Goal: Information Seeking & Learning: Learn about a topic

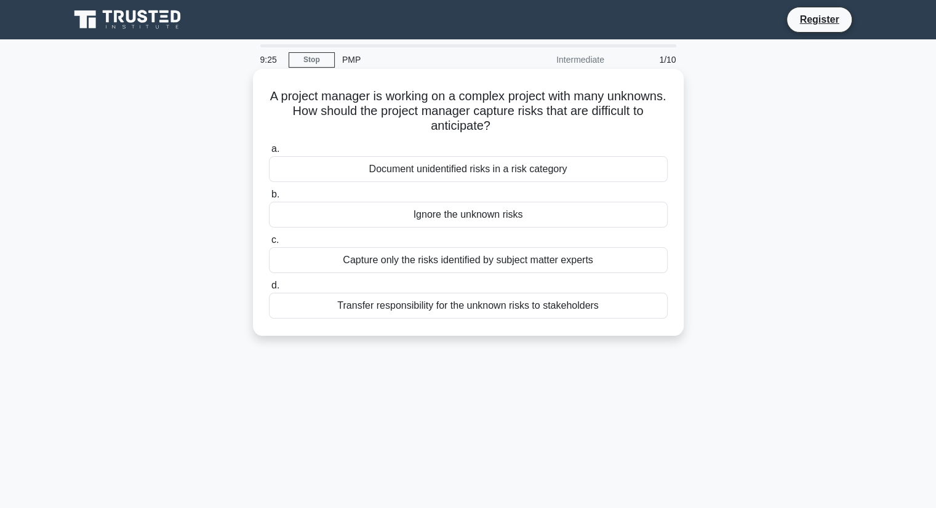
click at [503, 170] on div "Document unidentified risks in a risk category" at bounding box center [468, 169] width 399 height 26
click at [269, 153] on input "a. Document unidentified risks in a risk category" at bounding box center [269, 149] width 0 height 8
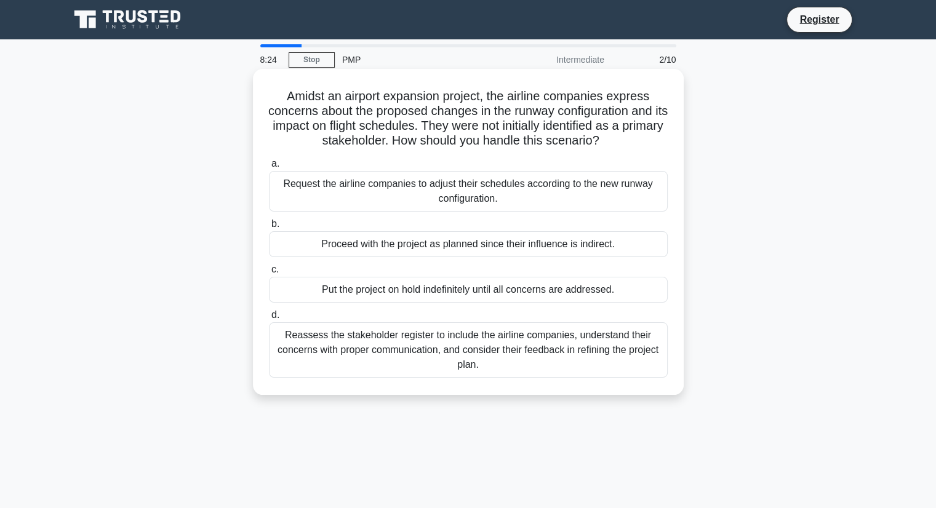
click at [608, 200] on div "Request the airline companies to adjust their schedules according to the new ru…" at bounding box center [468, 191] width 399 height 41
click at [269, 168] on input "a. Request the airline companies to adjust their schedules according to the new…" at bounding box center [269, 164] width 0 height 8
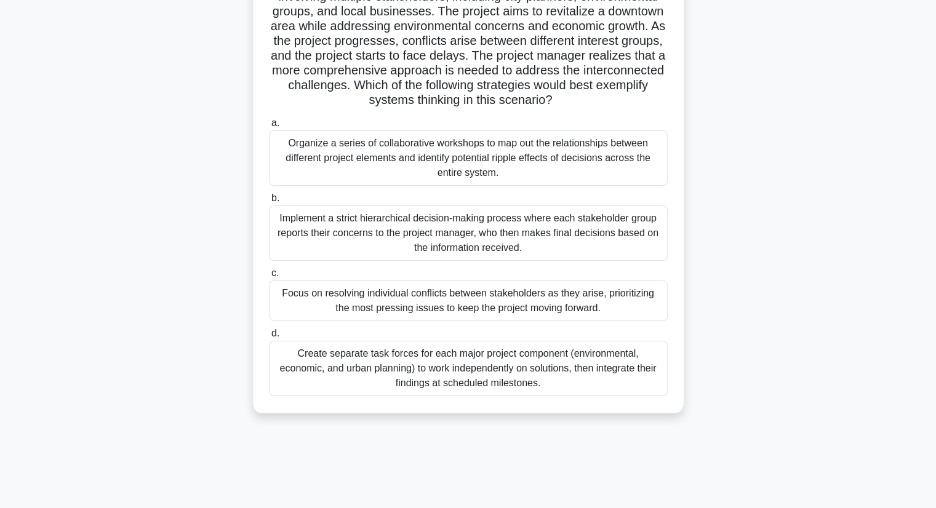
scroll to position [116, 0]
click at [522, 373] on div "Create separate task forces for each major project component (environmental, ec…" at bounding box center [468, 367] width 399 height 55
click at [269, 337] on input "d. Create separate task forces for each major project component (environmental,…" at bounding box center [269, 333] width 0 height 8
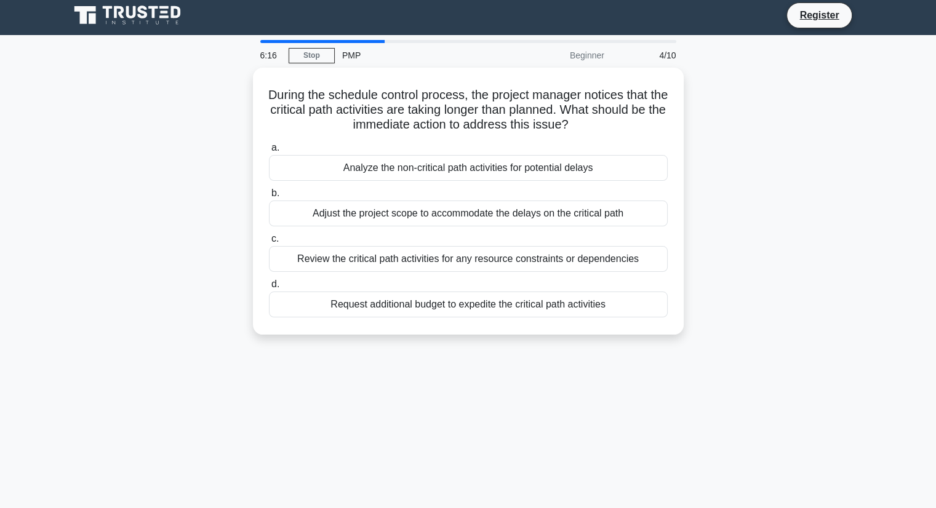
scroll to position [0, 0]
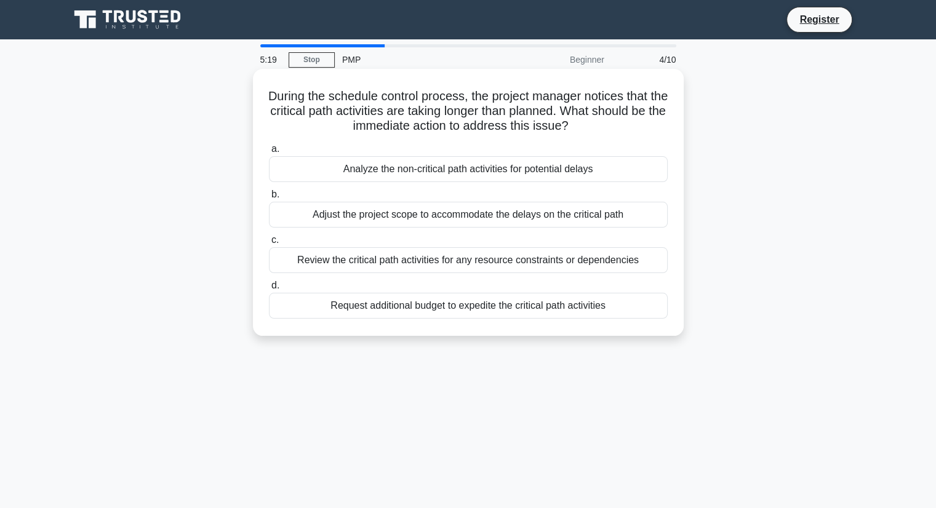
click at [606, 262] on div "Review the critical path activities for any resource constraints or dependencies" at bounding box center [468, 260] width 399 height 26
click at [269, 244] on input "c. Review the critical path activities for any resource constraints or dependen…" at bounding box center [269, 240] width 0 height 8
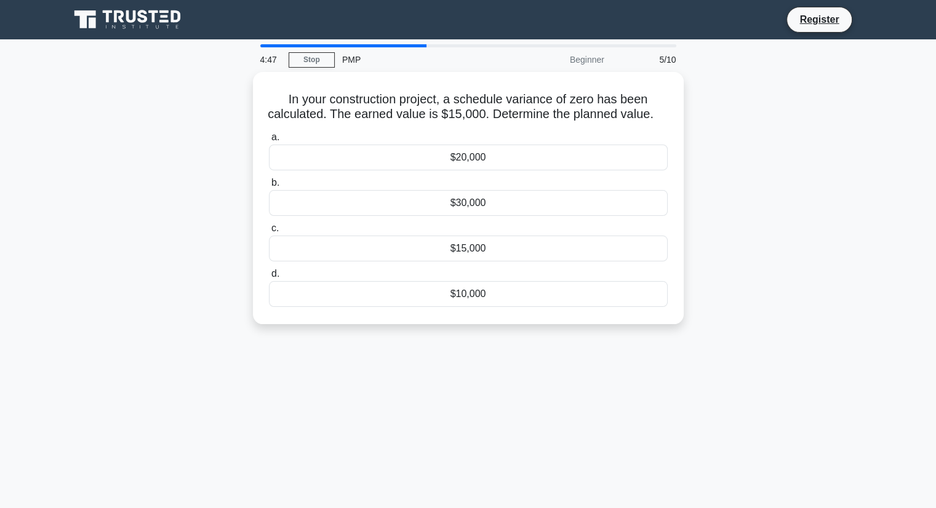
click at [748, 205] on div "In your construction project, a schedule variance of zero has been calculated. …" at bounding box center [468, 205] width 812 height 267
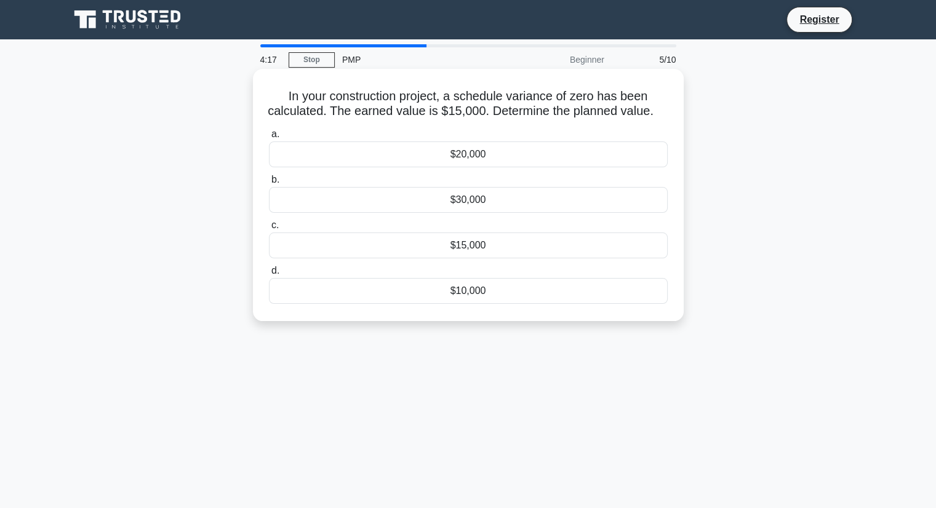
click at [500, 259] on div "$15,000" at bounding box center [468, 246] width 399 height 26
click at [269, 230] on input "c. $15,000" at bounding box center [269, 226] width 0 height 8
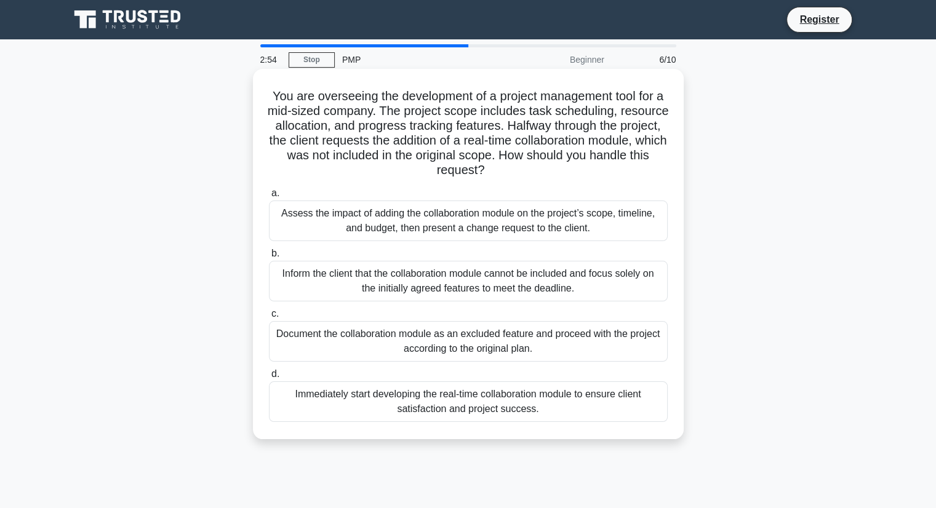
click at [514, 225] on div "Assess the impact of adding the collaboration module on the project’s scope, ti…" at bounding box center [468, 221] width 399 height 41
click at [269, 198] on input "a. Assess the impact of adding the collaboration module on the project’s scope,…" at bounding box center [269, 194] width 0 height 8
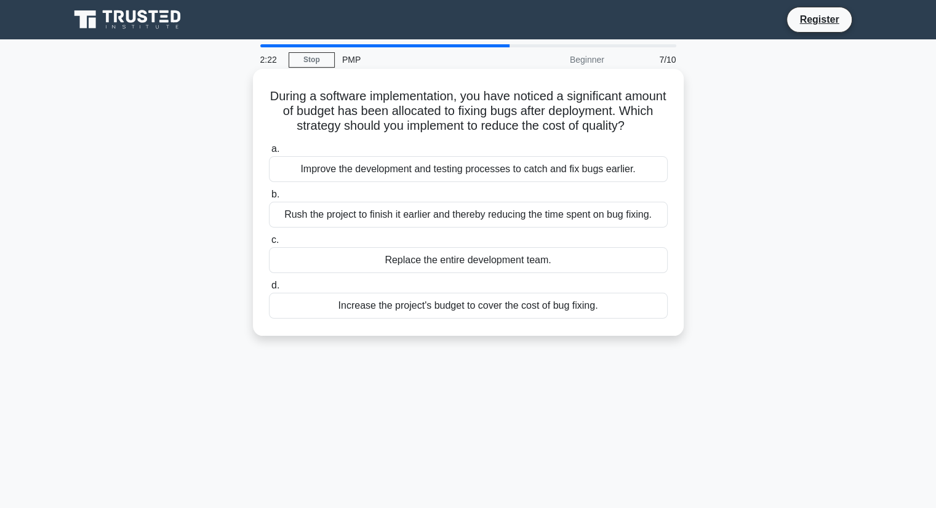
click at [483, 175] on div "Improve the development and testing processes to catch and fix bugs earlier." at bounding box center [468, 169] width 399 height 26
click at [269, 153] on input "a. Improve the development and testing processes to catch and fix bugs earlier." at bounding box center [269, 149] width 0 height 8
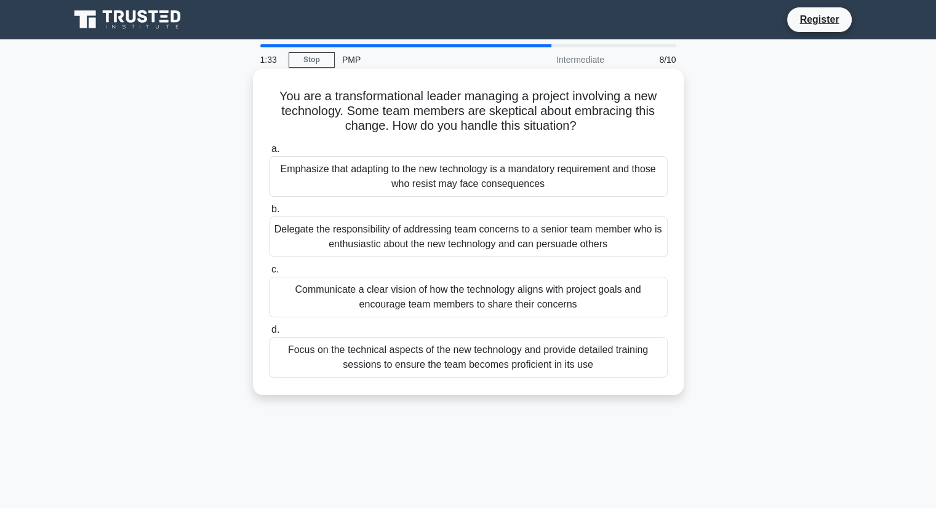
click at [605, 299] on div "Communicate a clear vision of how the technology aligns with project goals and …" at bounding box center [468, 297] width 399 height 41
click at [269, 274] on input "c. Communicate a clear vision of how the technology aligns with project goals a…" at bounding box center [269, 270] width 0 height 8
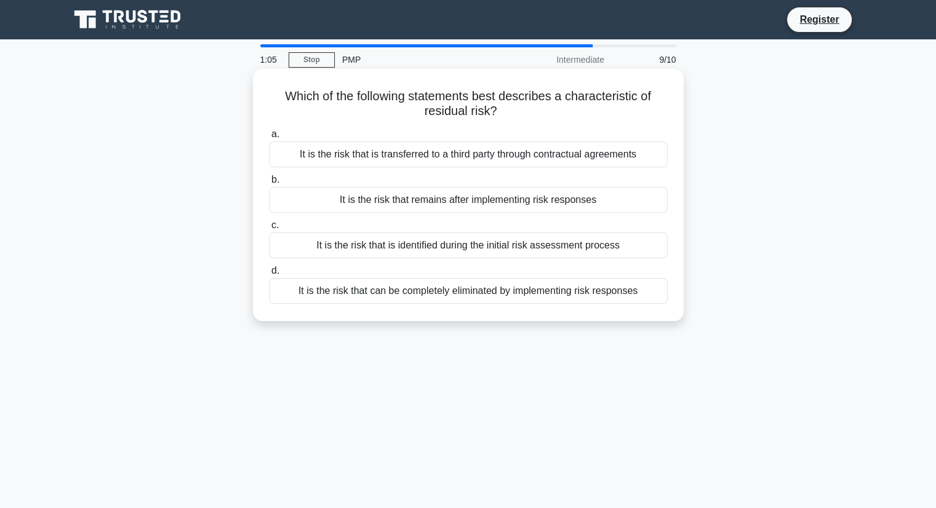
click at [584, 199] on div "It is the risk that remains after implementing risk responses" at bounding box center [468, 200] width 399 height 26
click at [269, 184] on input "b. It is the risk that remains after implementing risk responses" at bounding box center [269, 180] width 0 height 8
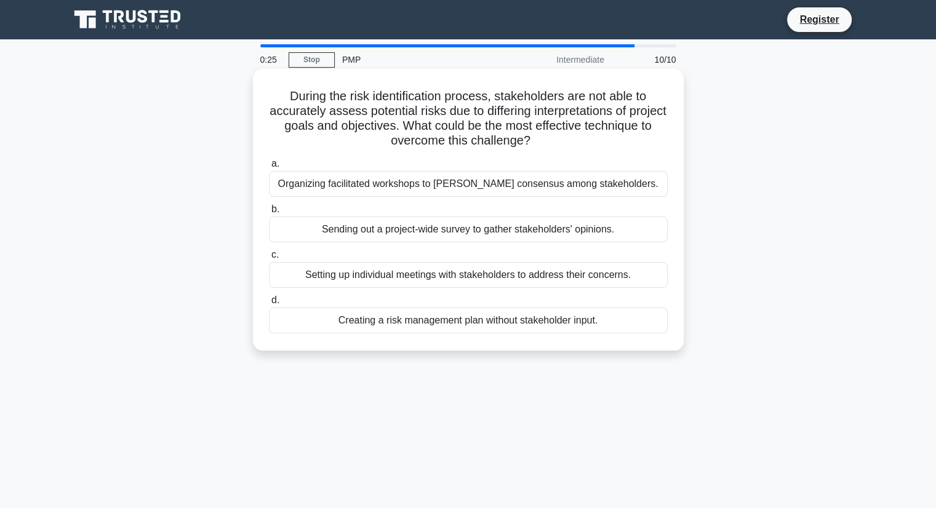
click at [571, 275] on div "Setting up individual meetings with stakeholders to address their concerns." at bounding box center [468, 275] width 399 height 26
click at [269, 259] on input "c. Setting up individual meetings with stakeholders to address their concerns." at bounding box center [269, 255] width 0 height 8
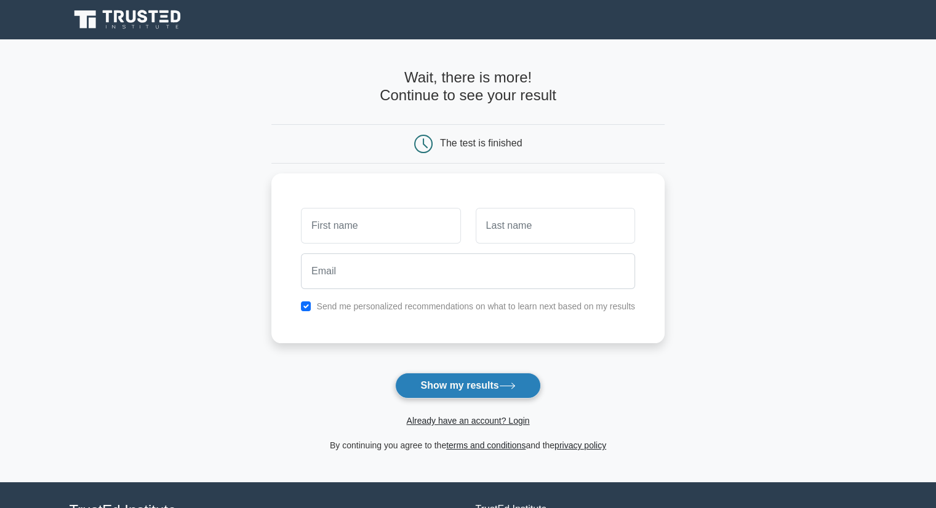
click at [477, 390] on button "Show my results" at bounding box center [467, 386] width 145 height 26
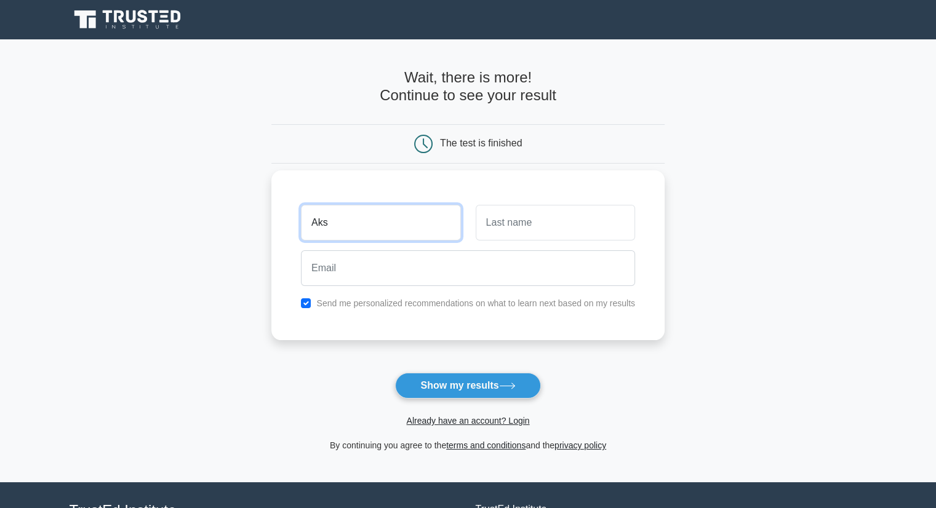
type input "Aks"
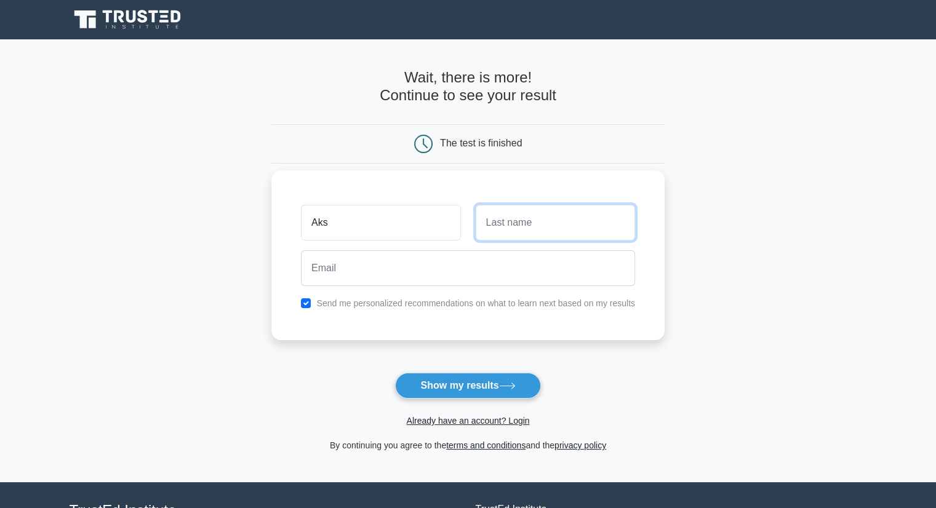
click at [503, 222] on input "text" at bounding box center [555, 223] width 159 height 36
type input "Dahiya"
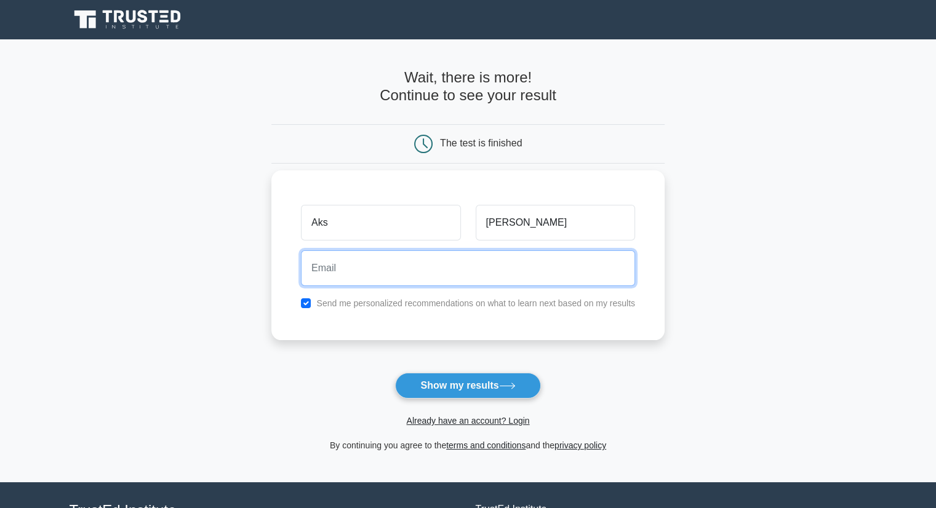
click at [485, 267] on input "email" at bounding box center [468, 269] width 334 height 36
type input "aks.dahiya@gmail.com"
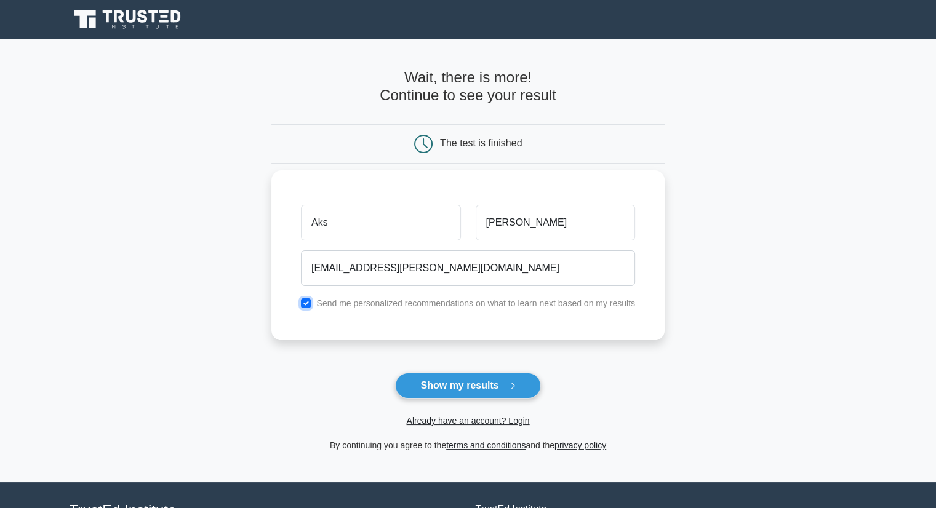
click at [308, 302] on input "checkbox" at bounding box center [306, 304] width 10 height 10
checkbox input "false"
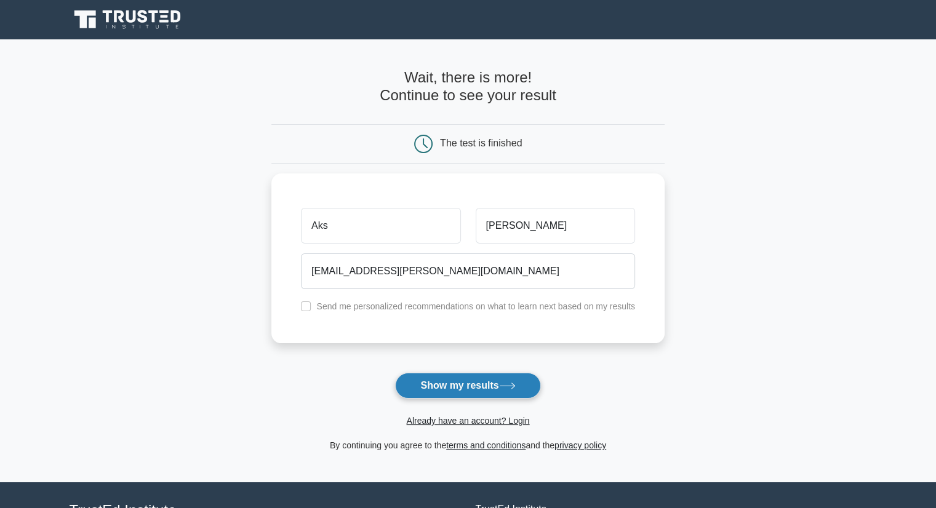
click at [465, 382] on button "Show my results" at bounding box center [467, 386] width 145 height 26
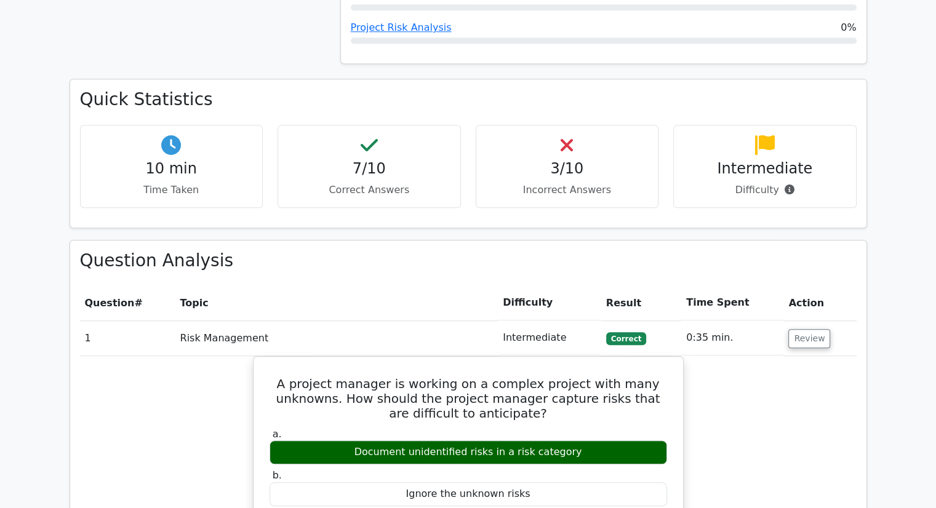
scroll to position [872, 0]
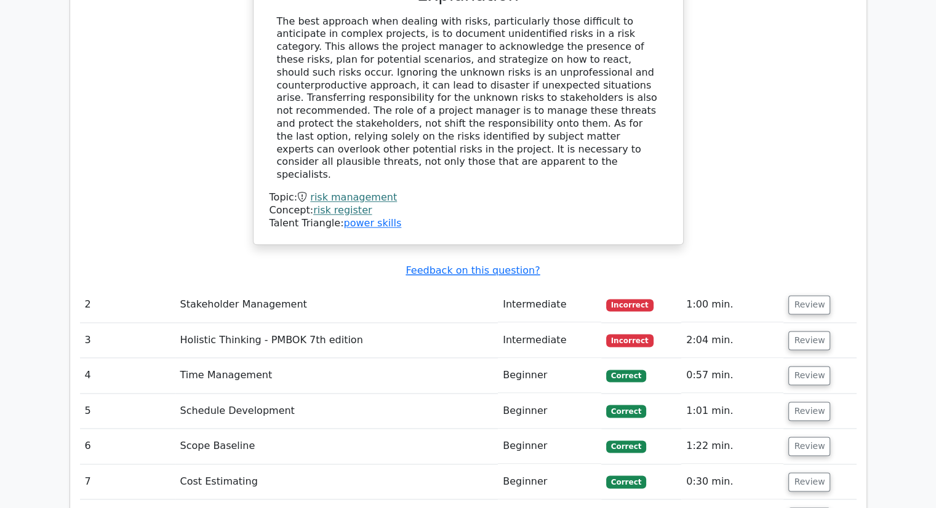
scroll to position [1512, 0]
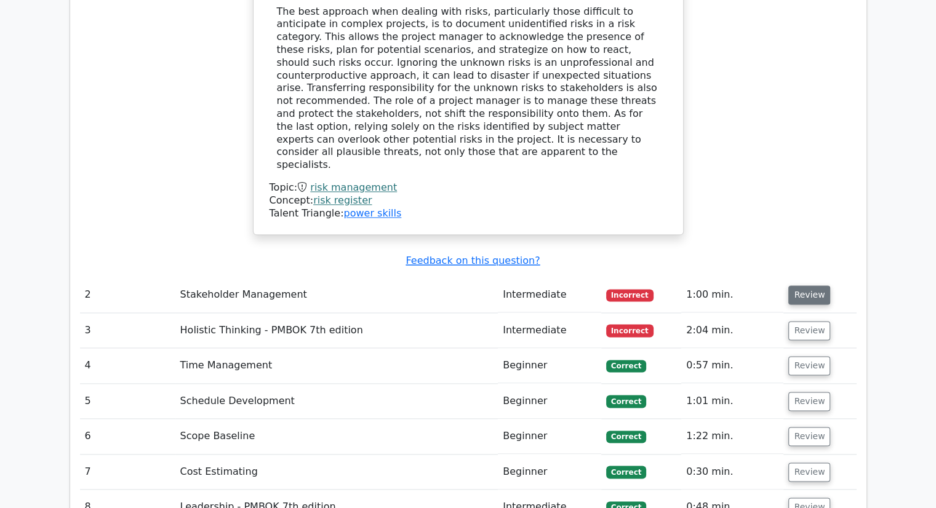
click at [809, 286] on button "Review" at bounding box center [809, 295] width 42 height 19
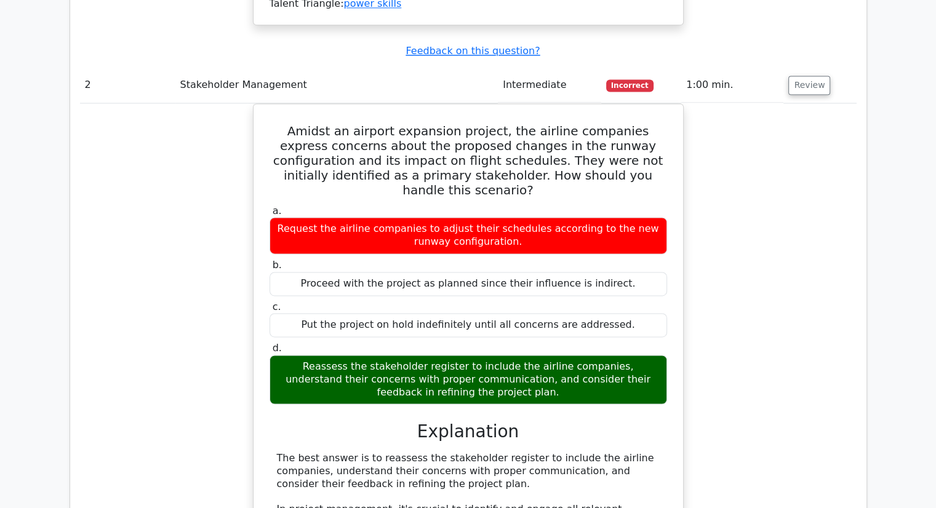
scroll to position [1723, 0]
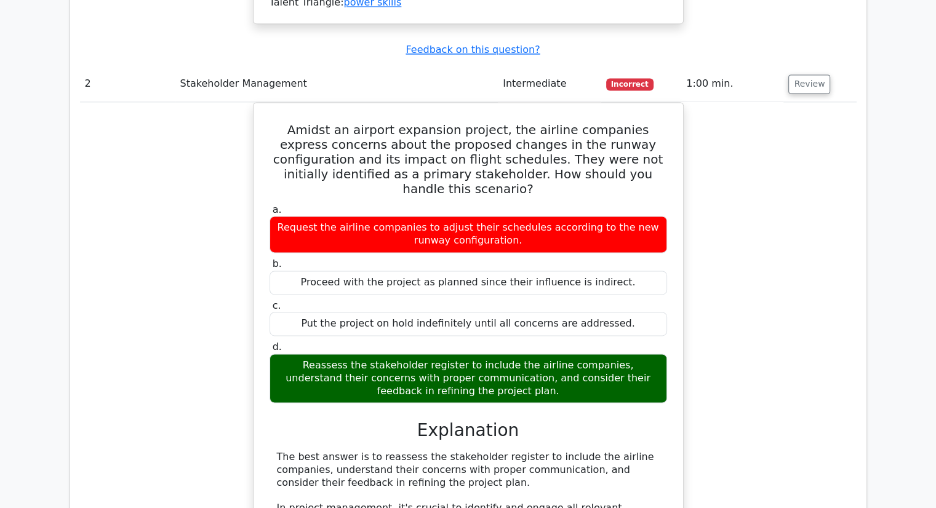
click at [803, 267] on div "Amidst an airport expansion project, the airline companies express concerns abo…" at bounding box center [468, 482] width 777 height 760
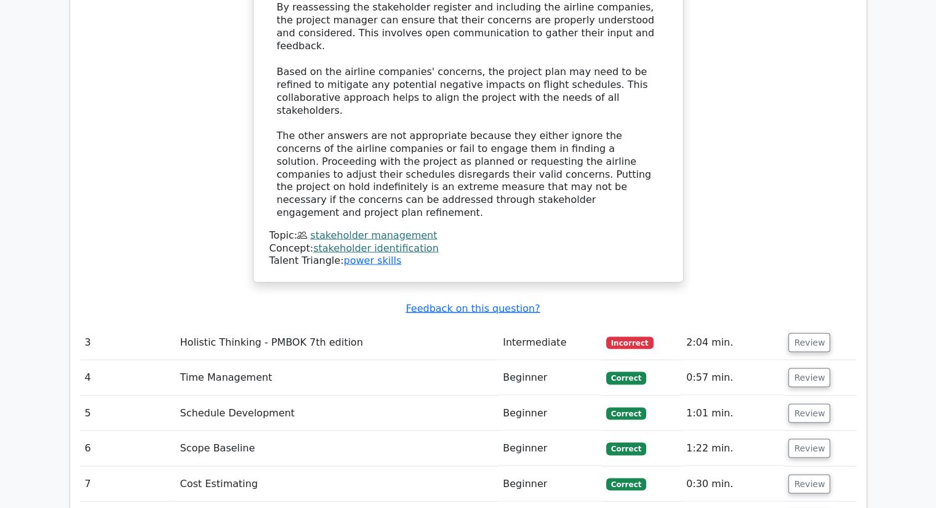
scroll to position [2289, 0]
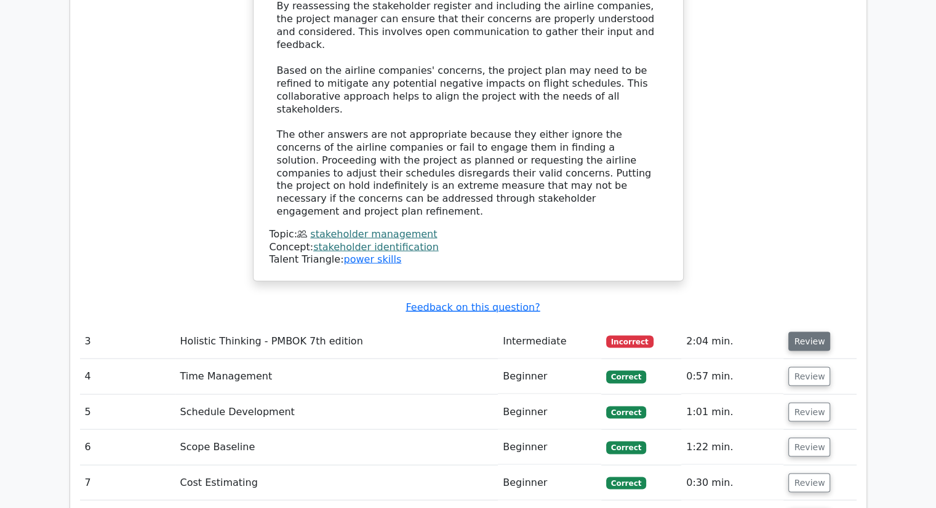
click at [809, 332] on button "Review" at bounding box center [809, 341] width 42 height 19
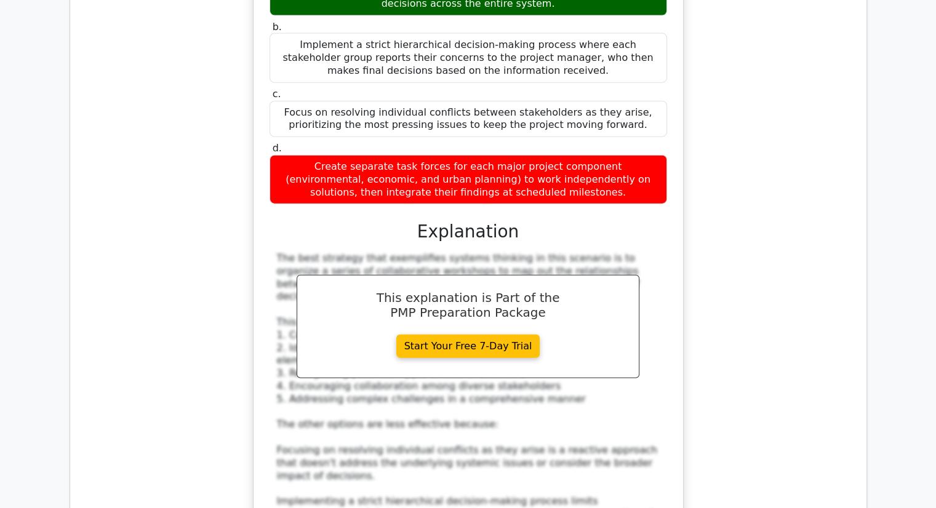
scroll to position [2885, 0]
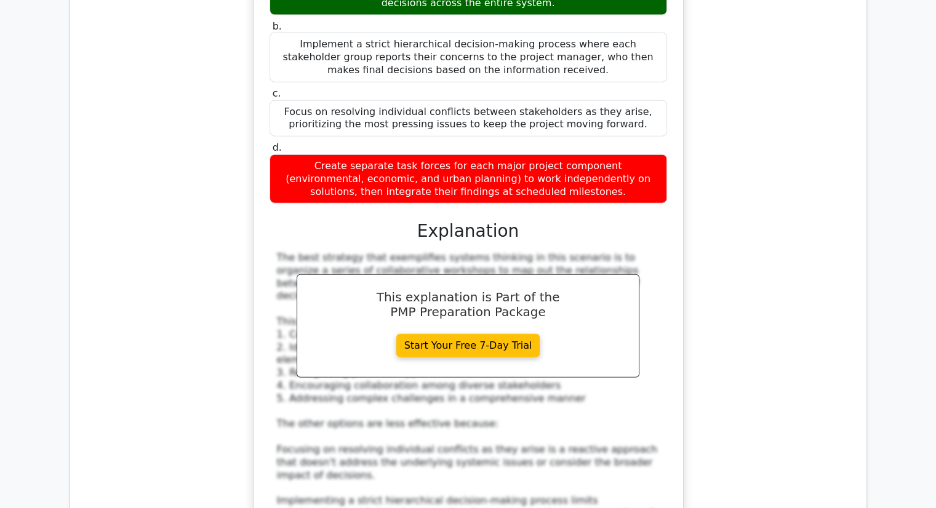
click at [714, 156] on div "A project manager is leading a complex urban development initiative involving m…" at bounding box center [468, 250] width 777 height 977
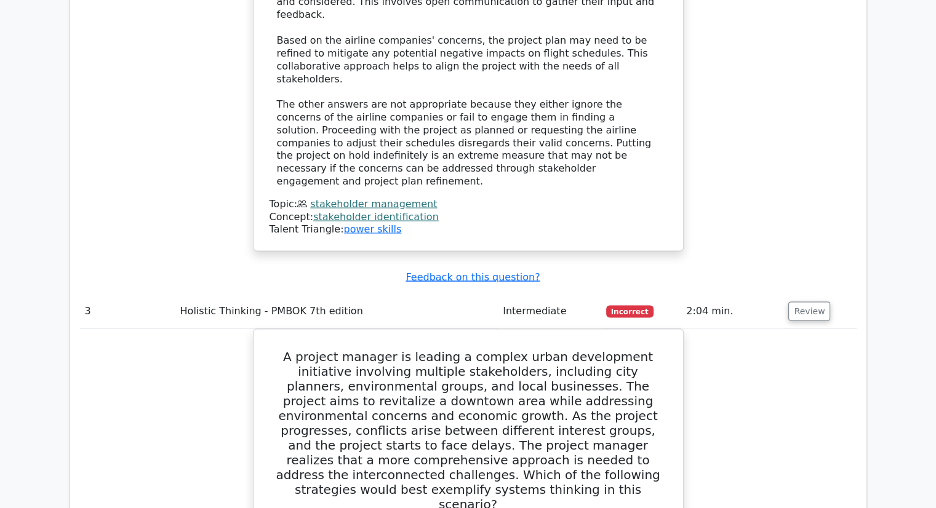
scroll to position [2316, 0]
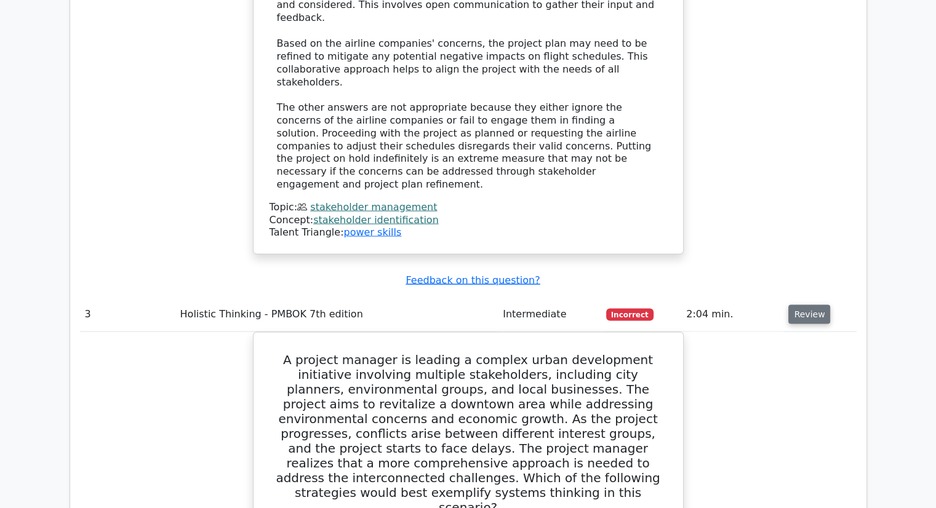
click at [791, 305] on button "Review" at bounding box center [809, 314] width 42 height 19
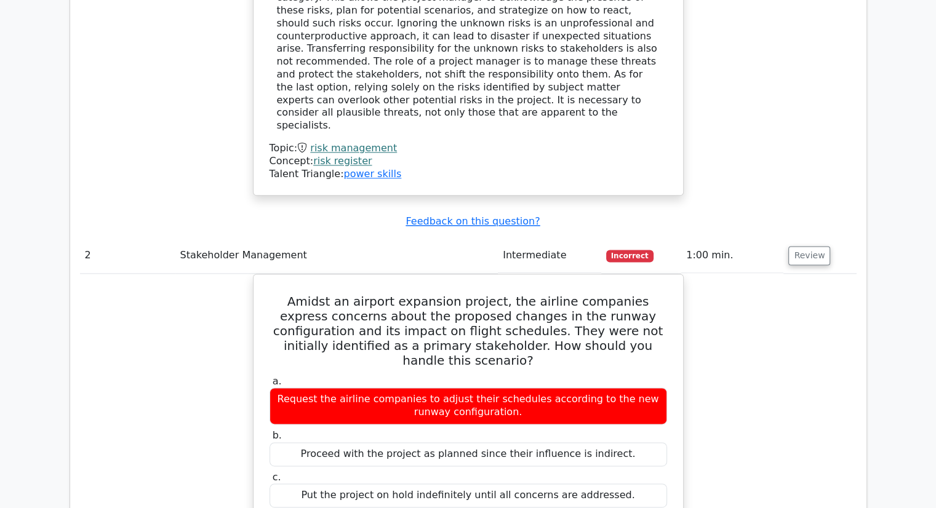
scroll to position [1544, 0]
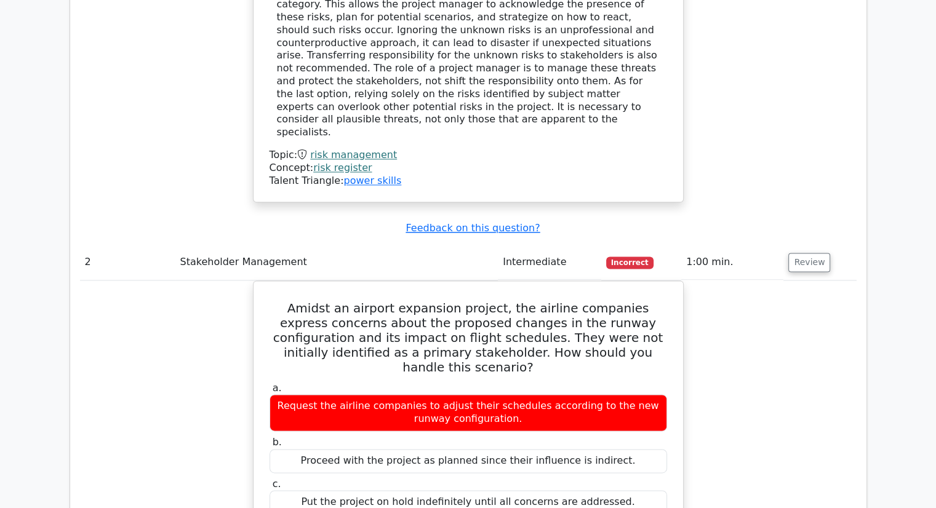
click at [804, 253] on button "Review" at bounding box center [809, 262] width 42 height 19
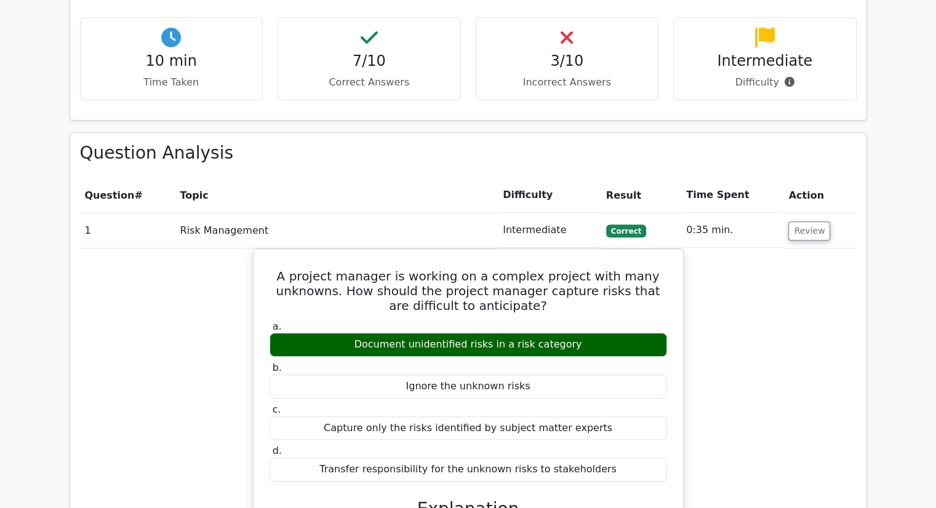
scroll to position [985, 0]
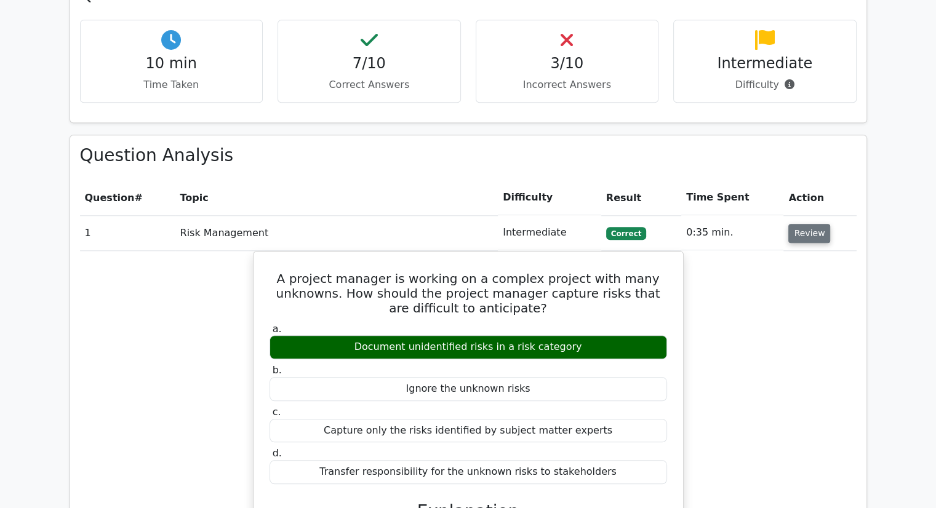
click at [805, 224] on button "Review" at bounding box center [809, 233] width 42 height 19
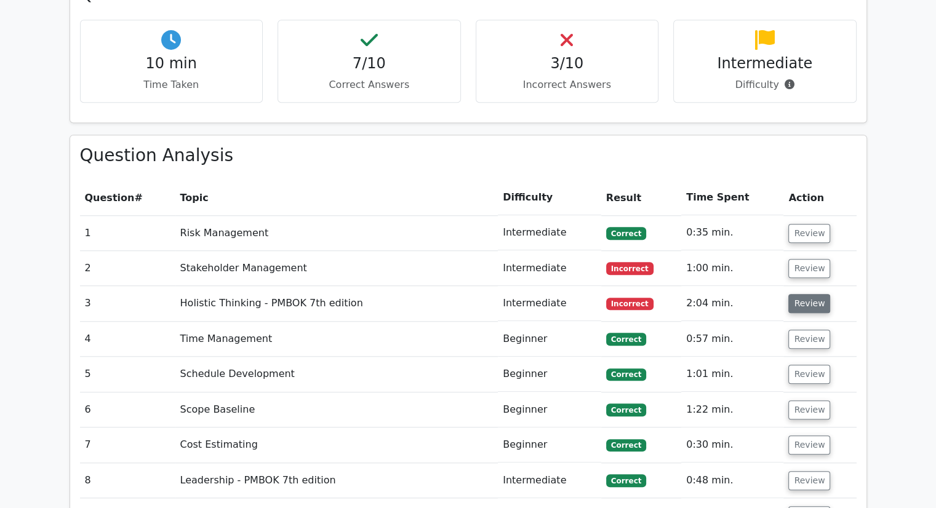
click at [810, 294] on button "Review" at bounding box center [809, 303] width 42 height 19
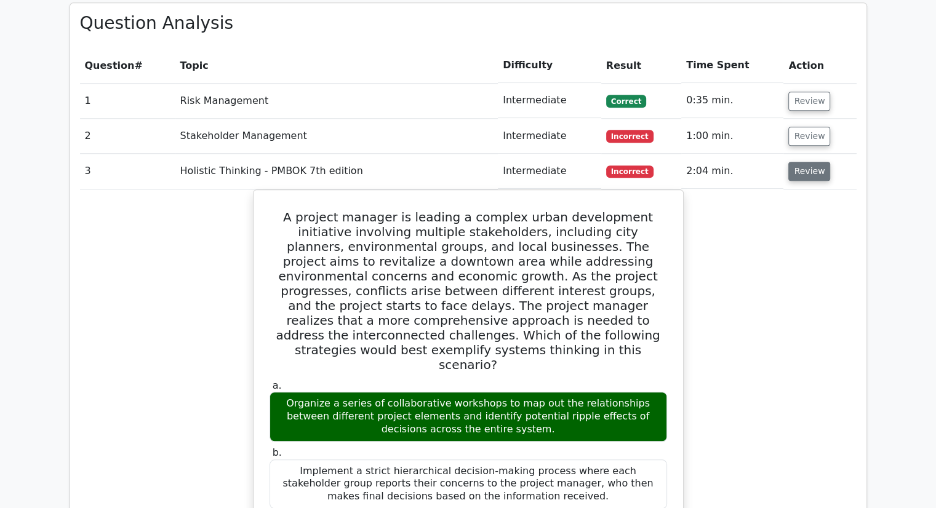
scroll to position [1118, 0]
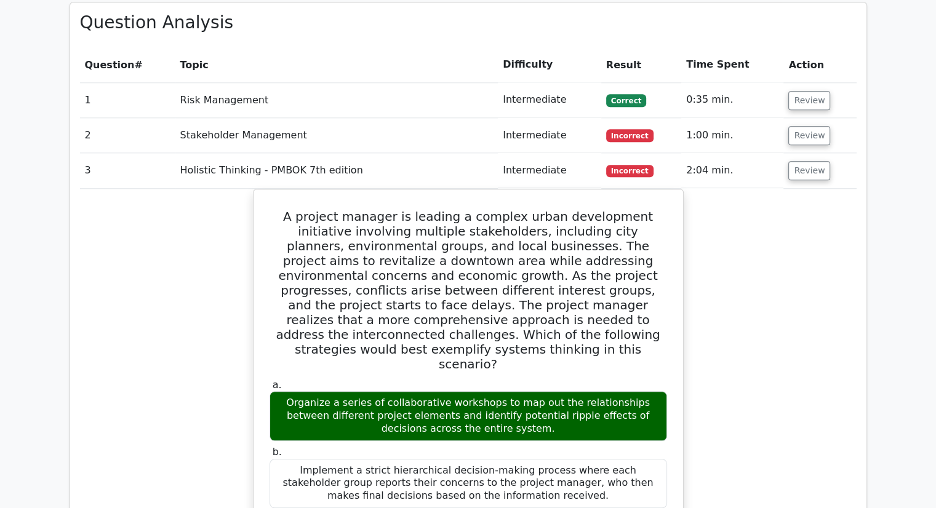
click at [803, 153] on td "Review" at bounding box center [820, 170] width 73 height 35
click at [805, 161] on button "Review" at bounding box center [809, 170] width 42 height 19
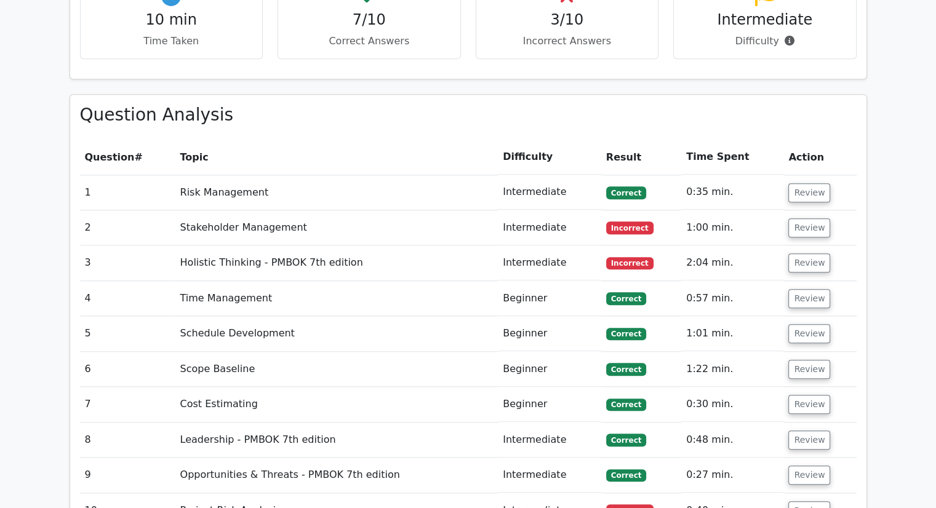
scroll to position [1027, 0]
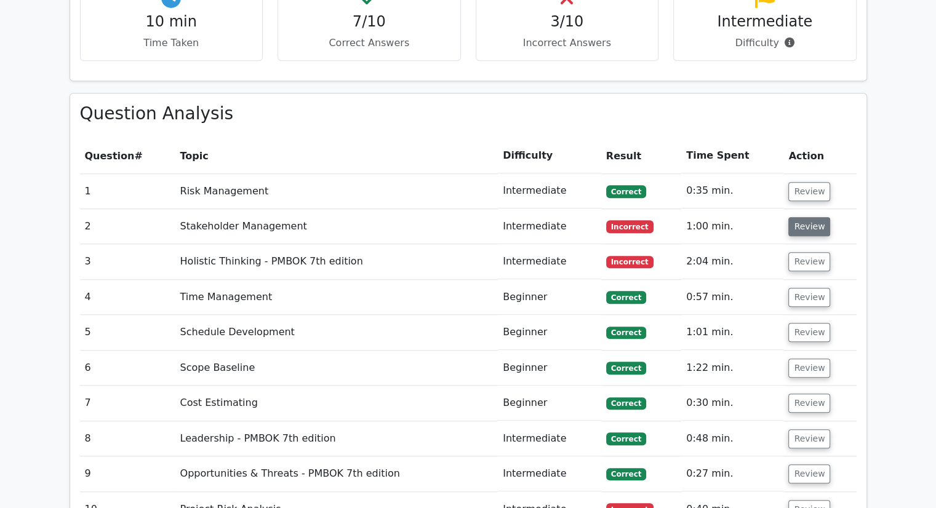
click at [814, 217] on button "Review" at bounding box center [809, 226] width 42 height 19
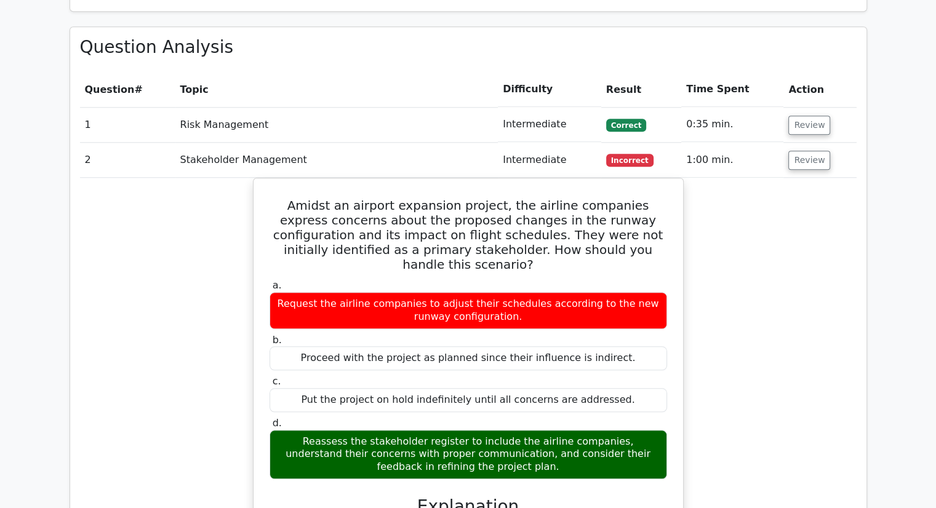
scroll to position [1051, 0]
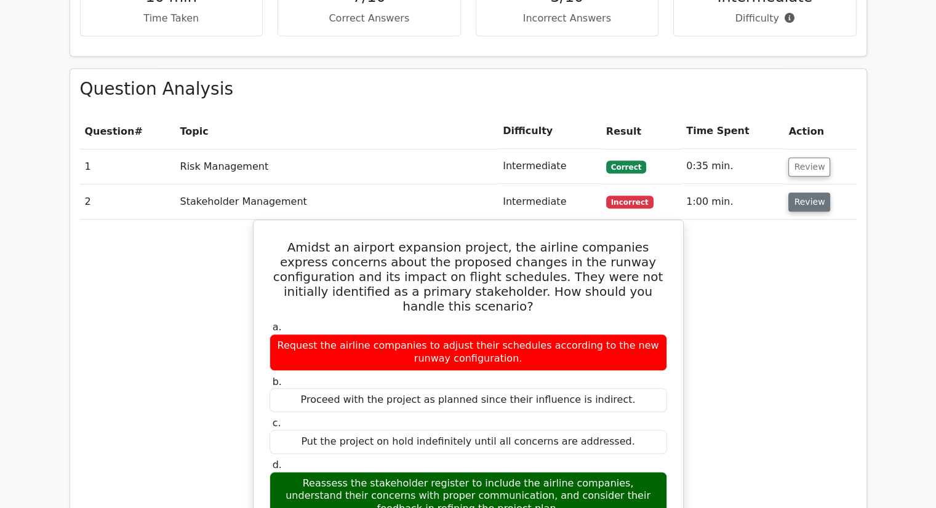
click at [806, 193] on button "Review" at bounding box center [809, 202] width 42 height 19
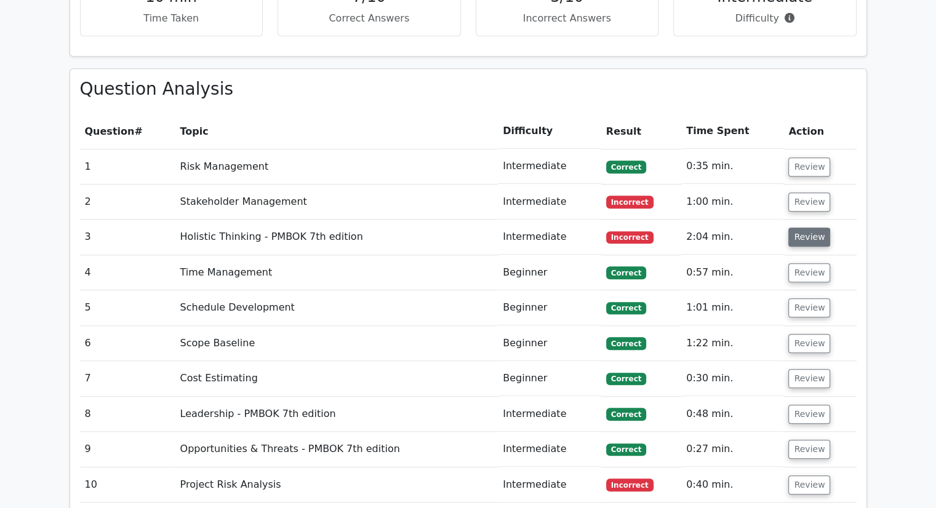
click at [807, 228] on button "Review" at bounding box center [809, 237] width 42 height 19
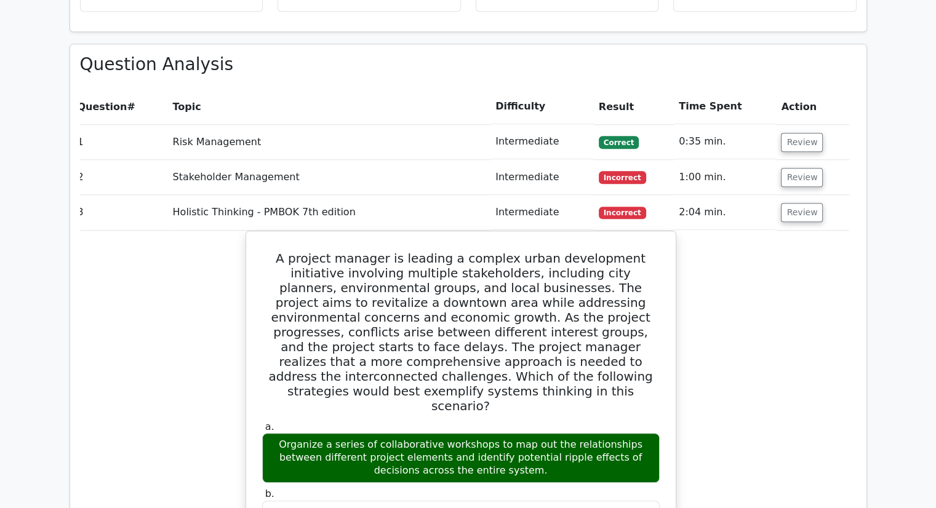
scroll to position [1058, 0]
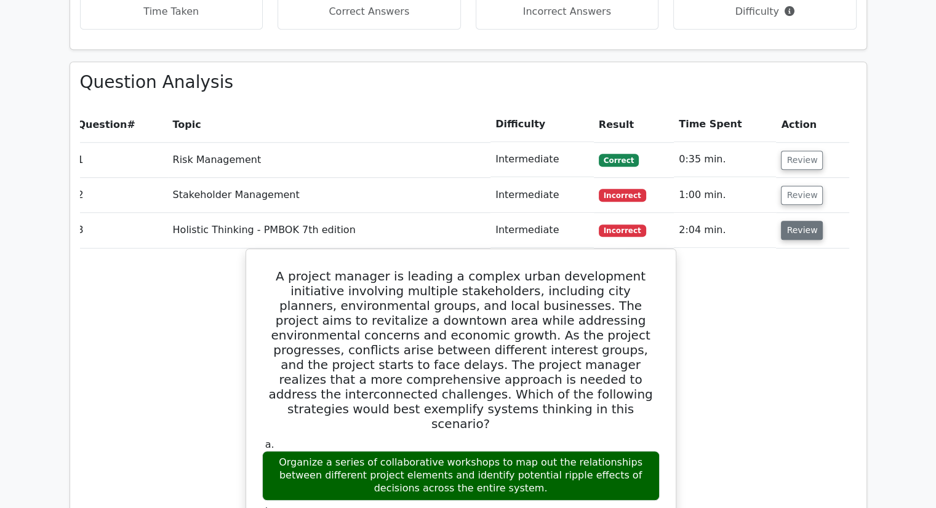
click at [798, 221] on button "Review" at bounding box center [802, 230] width 42 height 19
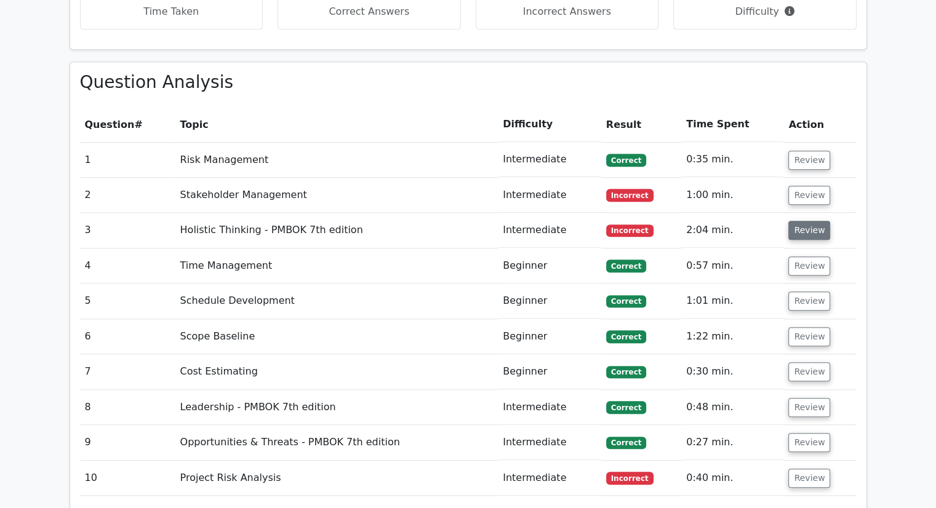
scroll to position [0, 0]
click at [822, 469] on button "Review" at bounding box center [809, 478] width 42 height 19
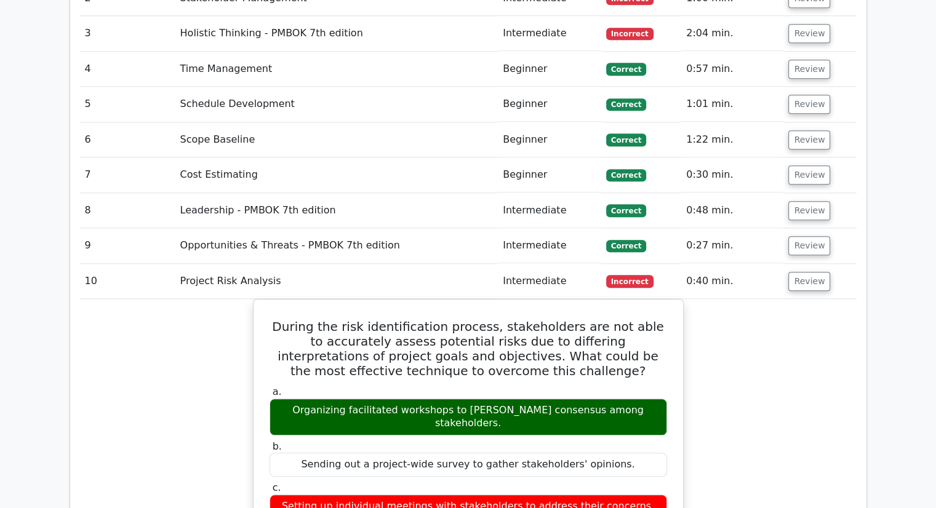
scroll to position [1251, 0]
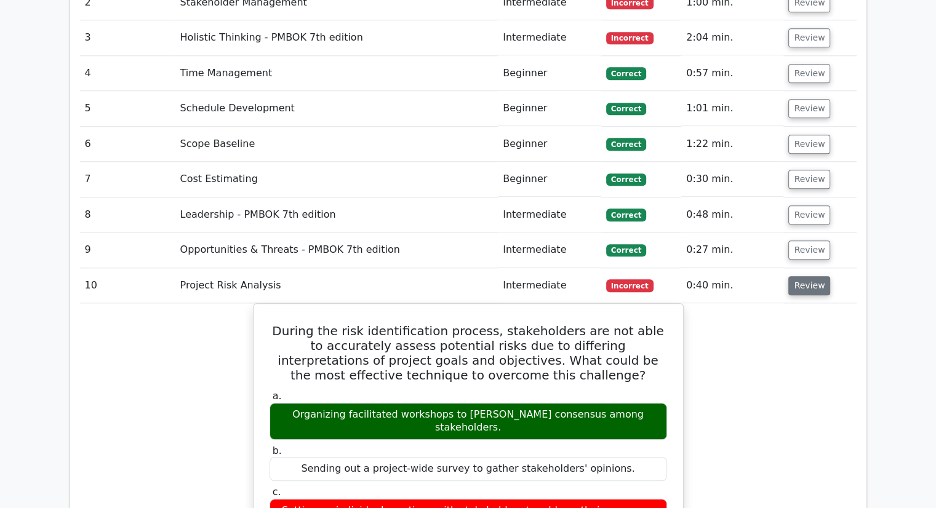
click at [812, 276] on button "Review" at bounding box center [809, 285] width 42 height 19
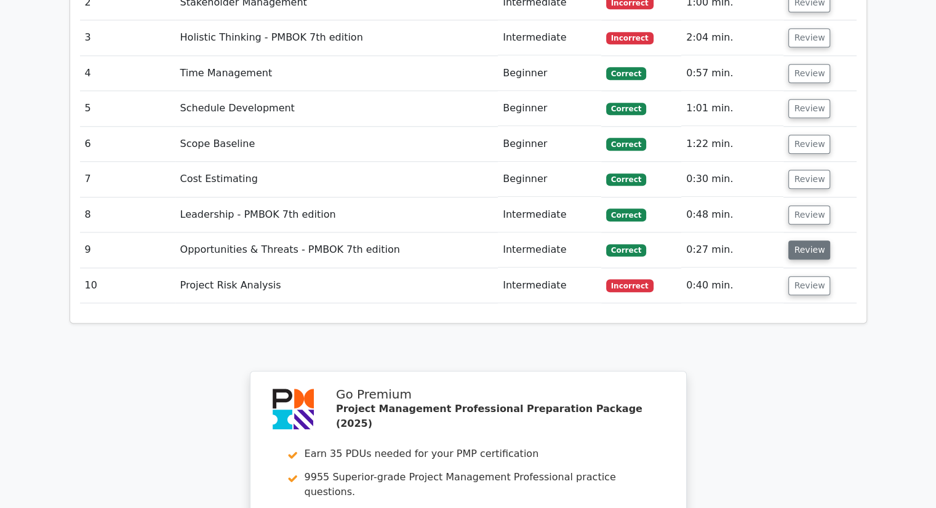
click at [814, 241] on button "Review" at bounding box center [809, 250] width 42 height 19
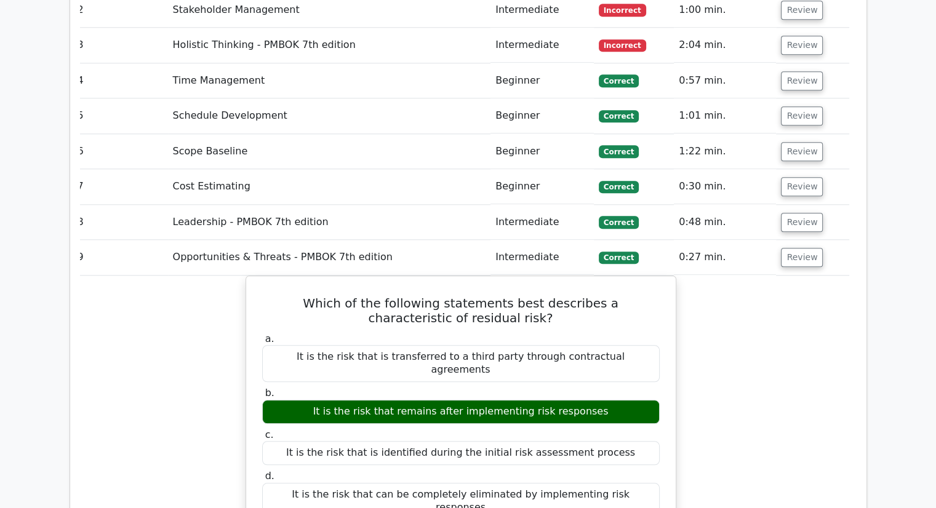
scroll to position [1174, 0]
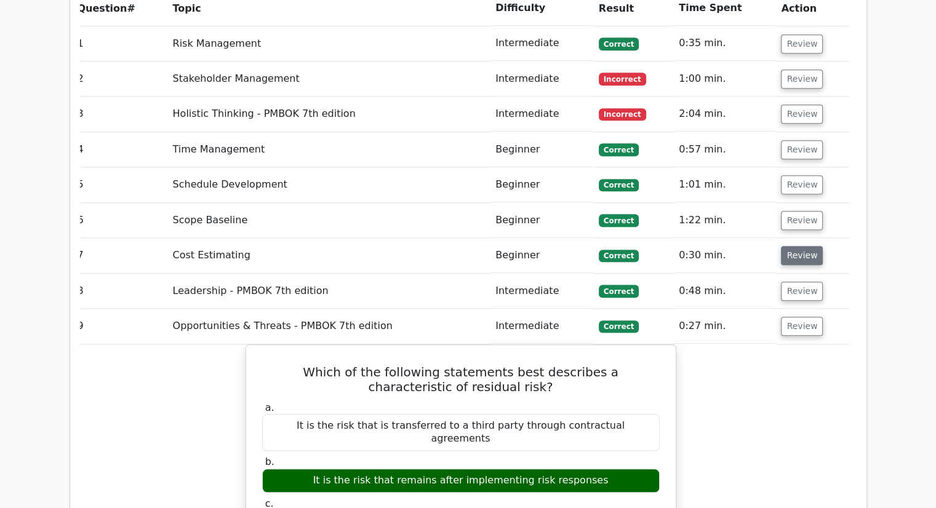
click at [803, 246] on button "Review" at bounding box center [802, 255] width 42 height 19
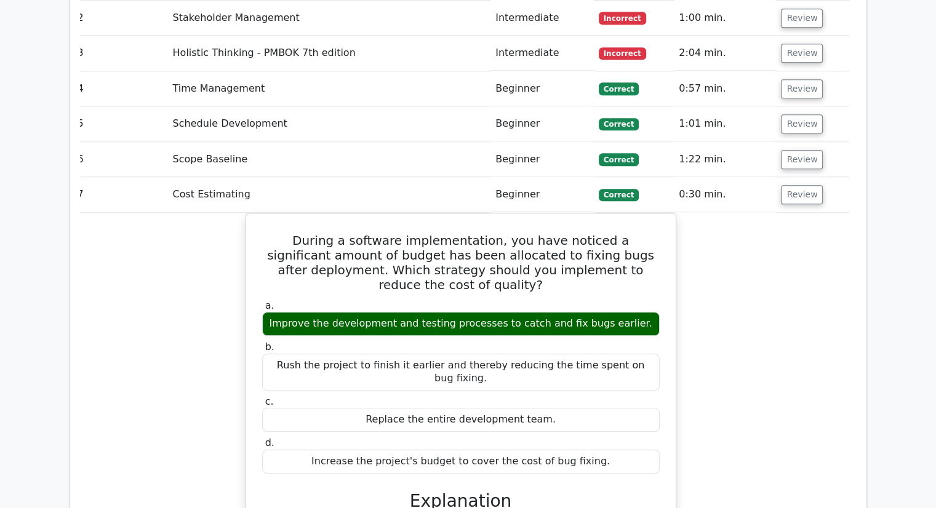
scroll to position [1234, 0]
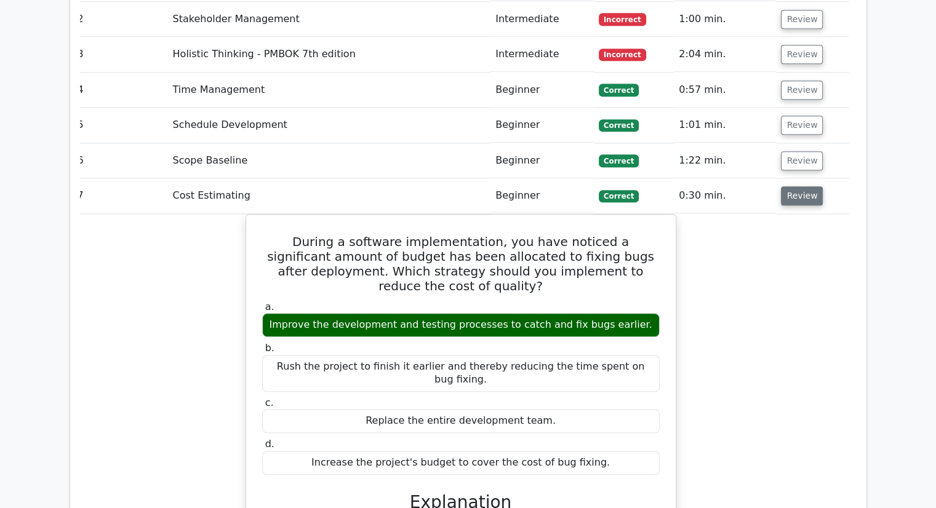
click at [804, 186] on button "Review" at bounding box center [802, 195] width 42 height 19
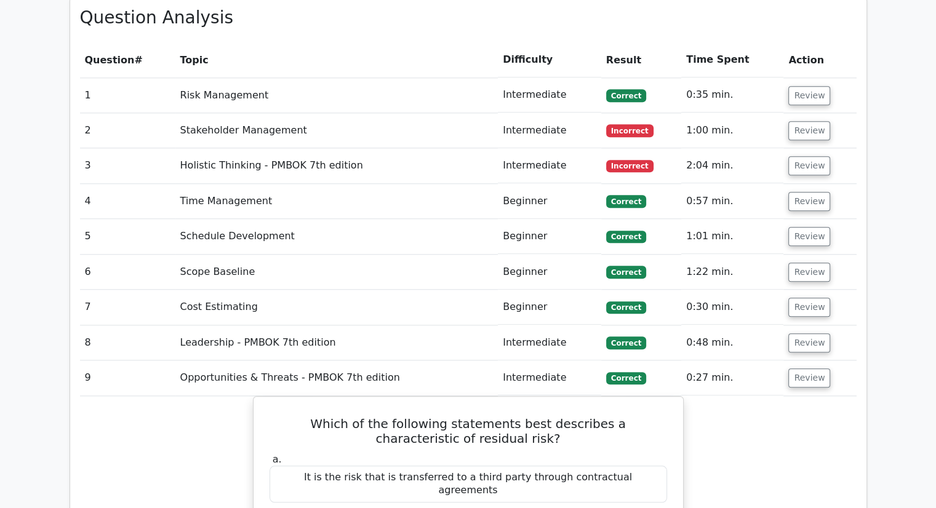
scroll to position [1123, 0]
click at [803, 369] on button "Review" at bounding box center [809, 378] width 42 height 19
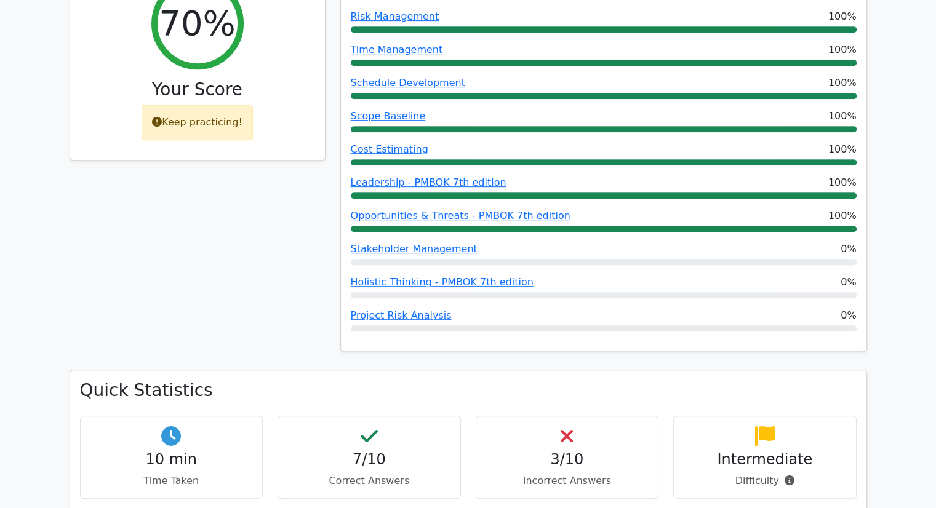
scroll to position [600, 0]
